Goal: Use online tool/utility: Utilize a website feature to perform a specific function

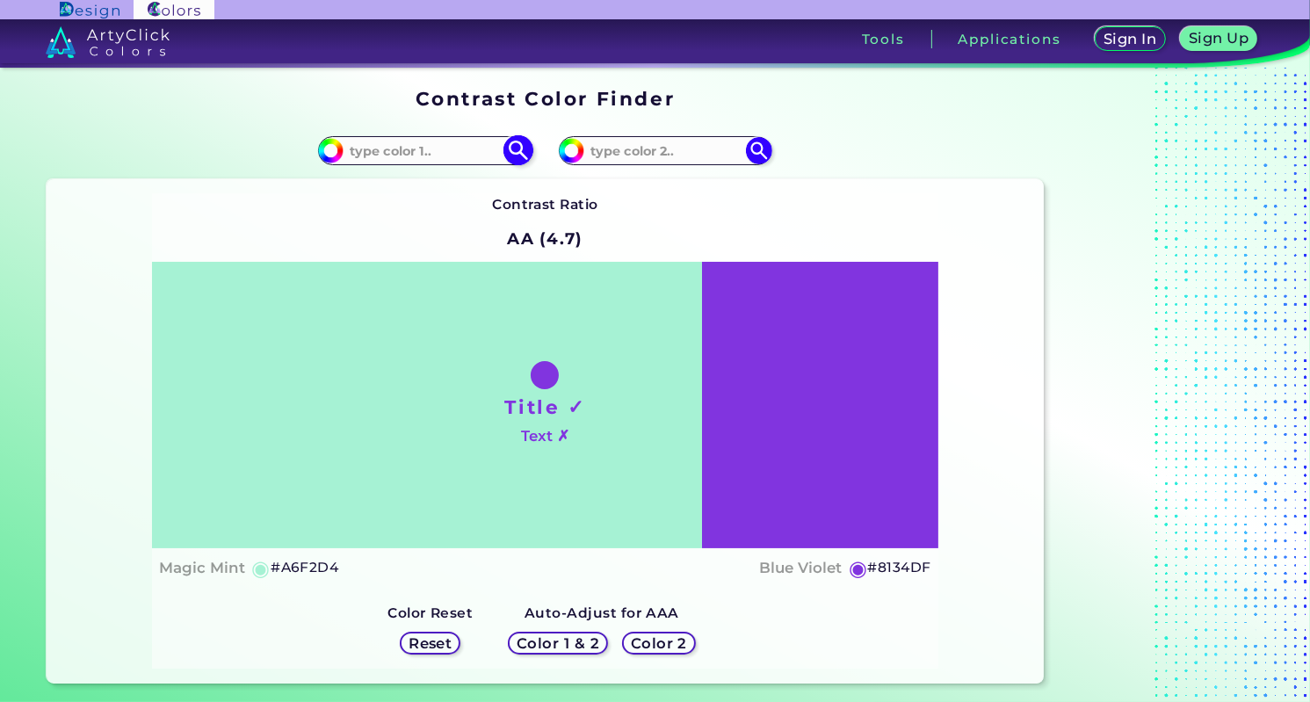
click at [428, 144] on input at bounding box center [425, 151] width 163 height 24
paste input "#364864"
type input "#364864"
click at [534, 141] on div "#a6f2d4 #364864" at bounding box center [296, 151] width 499 height 56
click at [526, 143] on div "#a6f2d4 #364864" at bounding box center [296, 151] width 499 height 56
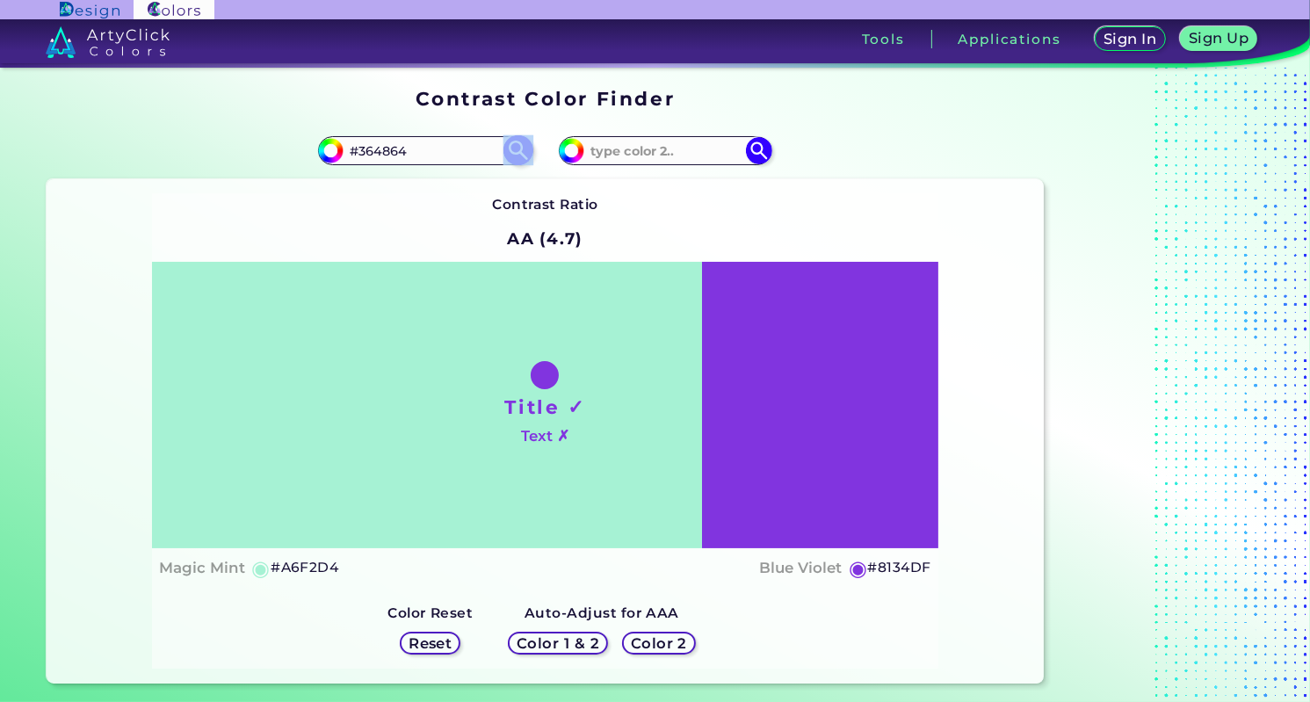
click at [523, 144] on img at bounding box center [518, 150] width 31 height 31
type input "#364864"
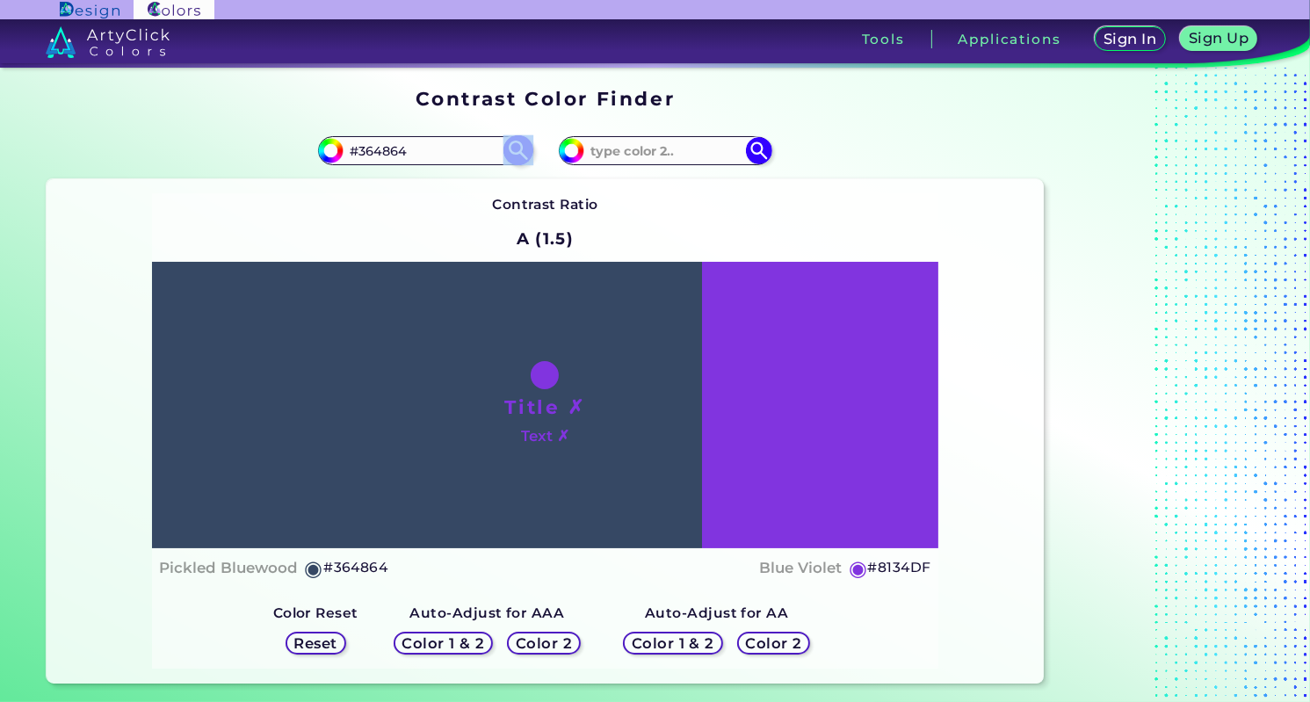
click at [520, 149] on img at bounding box center [518, 150] width 31 height 31
click at [744, 153] on img at bounding box center [759, 150] width 31 height 31
click at [667, 158] on input at bounding box center [665, 151] width 163 height 24
paste input "#364864"
type input "#364864"
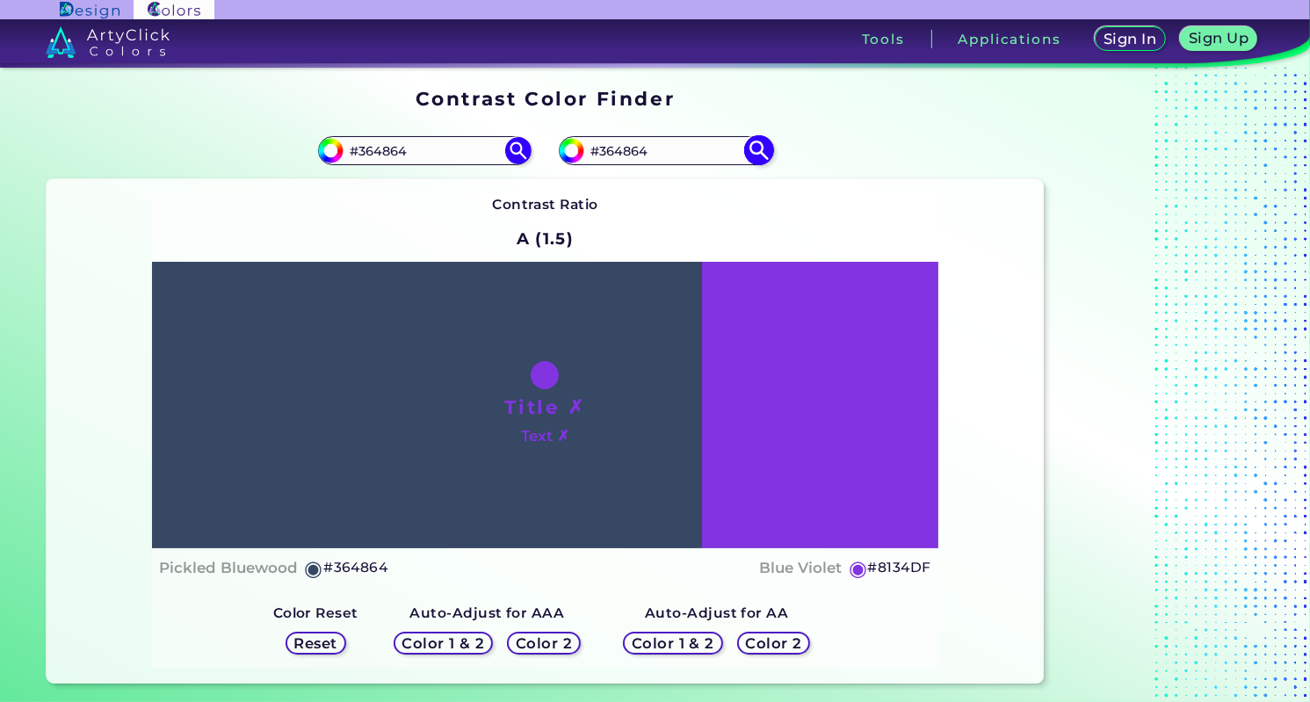
click at [758, 150] on img at bounding box center [759, 150] width 31 height 31
type input "#364864"
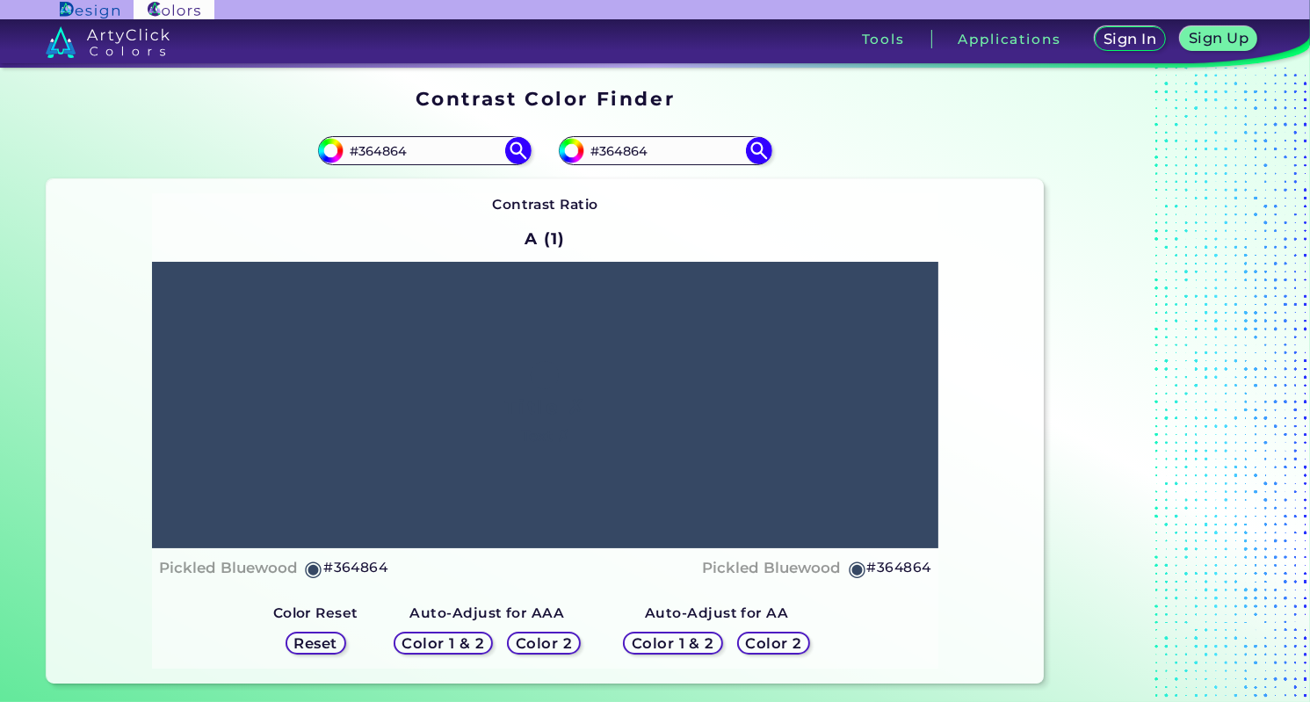
drag, startPoint x: 463, startPoint y: 159, endPoint x: 315, endPoint y: 158, distance: 148.5
click at [315, 158] on div "#364864 #364864" at bounding box center [296, 151] width 499 height 56
click at [760, 151] on img at bounding box center [759, 150] width 31 height 31
click at [384, 164] on div "#364864" at bounding box center [296, 151] width 499 height 56
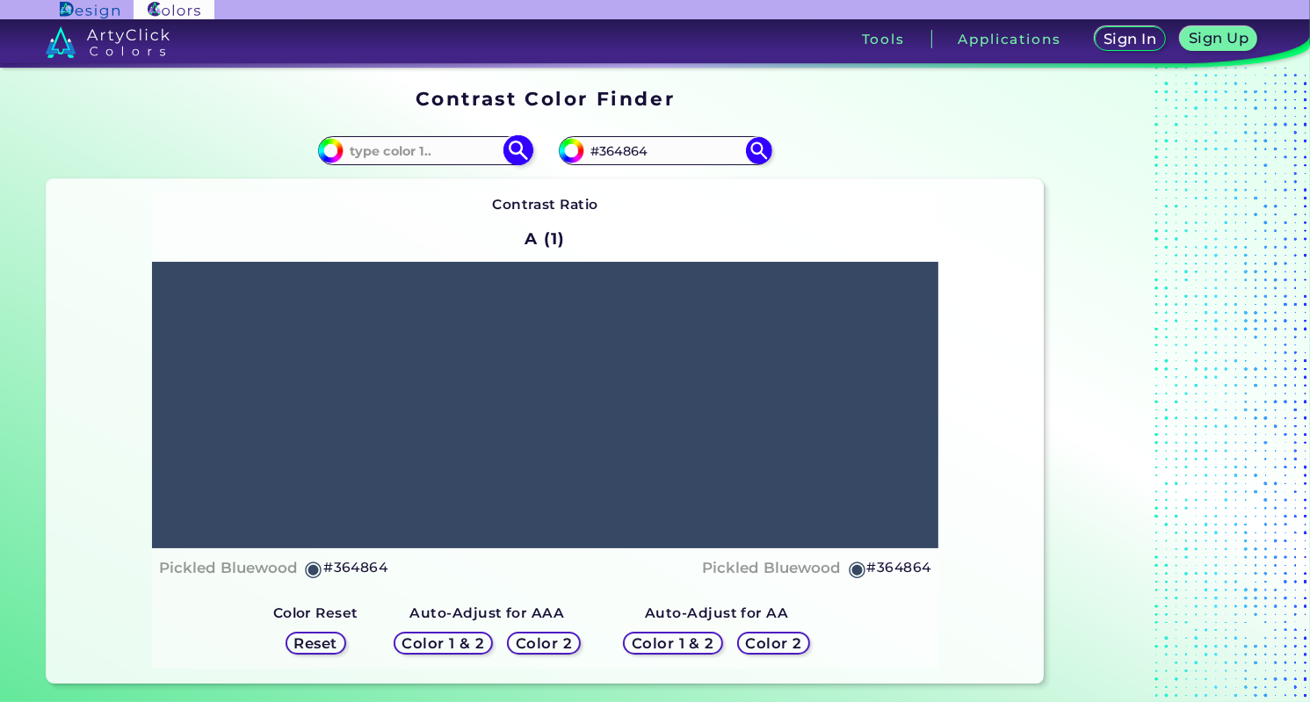
drag, startPoint x: 375, startPoint y: 156, endPoint x: 76, endPoint y: 16, distance: 331.0
click at [340, 144] on div "#364864" at bounding box center [424, 150] width 213 height 28
